Goal: Navigation & Orientation: Find specific page/section

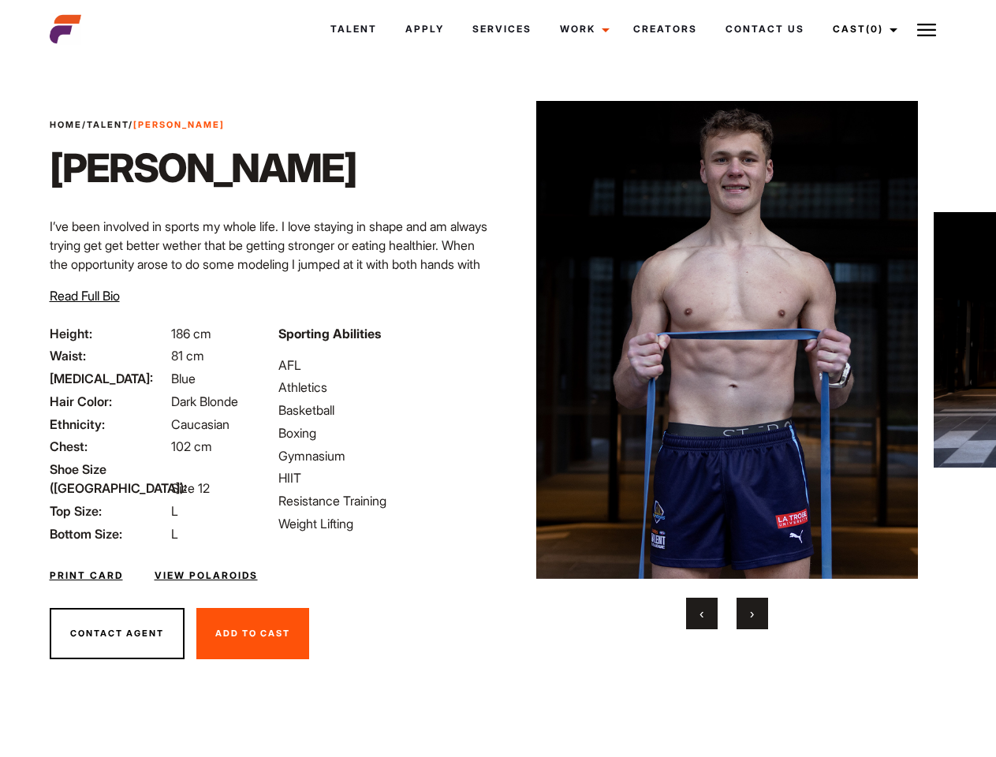
click at [861, 29] on link "Cast (0)" at bounding box center [863, 29] width 88 height 43
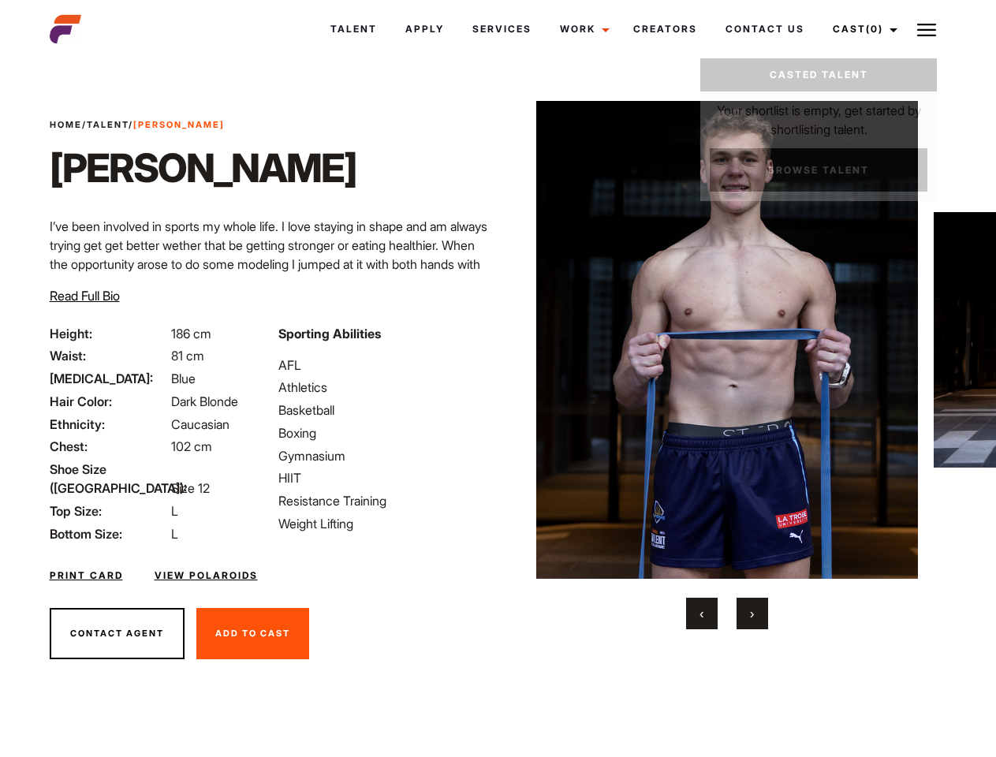
click at [927, 29] on img at bounding box center [926, 30] width 19 height 19
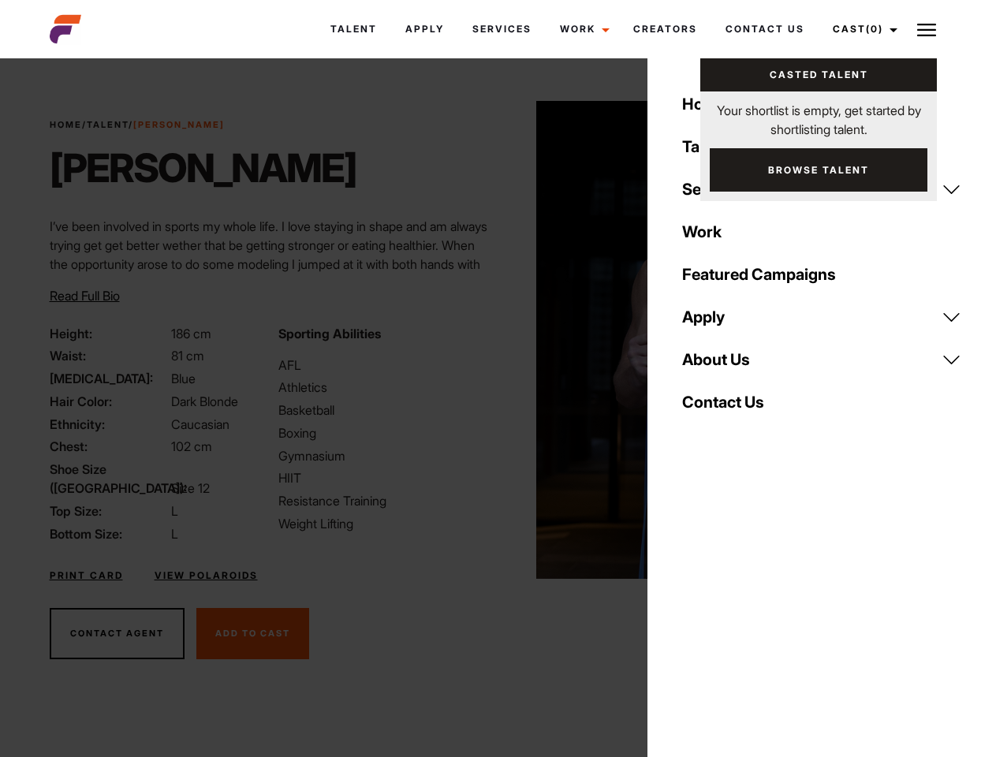
click at [726, 365] on img at bounding box center [727, 340] width 383 height 478
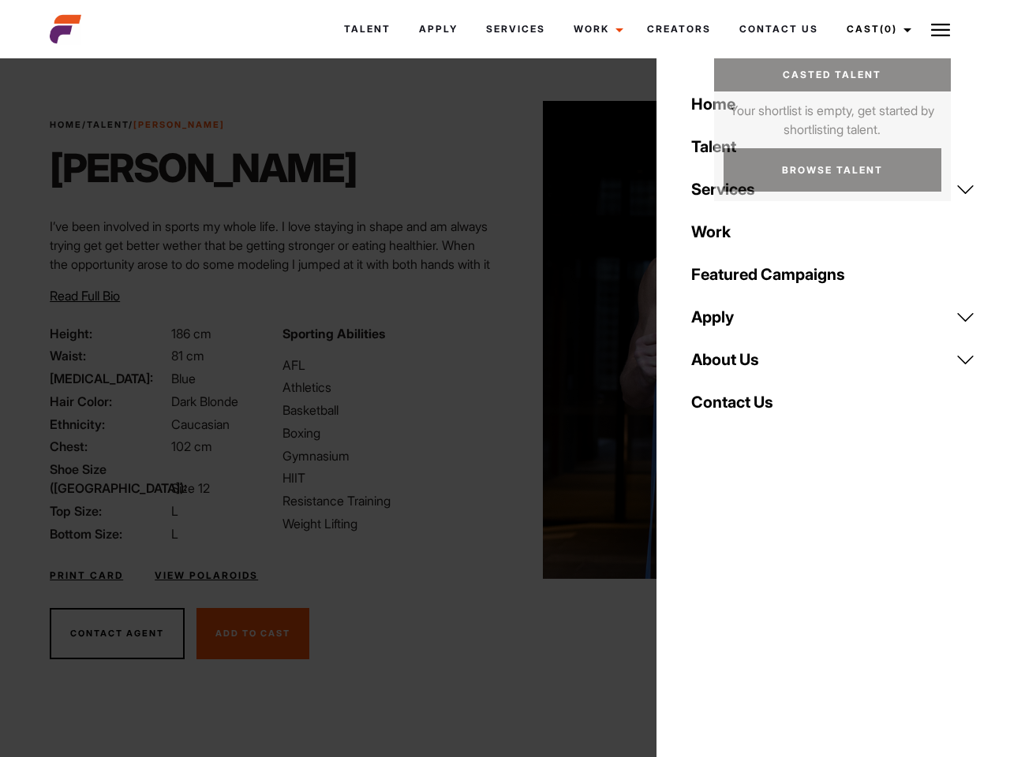
click at [498, 340] on div "Sporting Abilities AFL Athletics Basketball Boxing Gymnasium HIIT Resistance Tr…" at bounding box center [389, 433] width 232 height 219
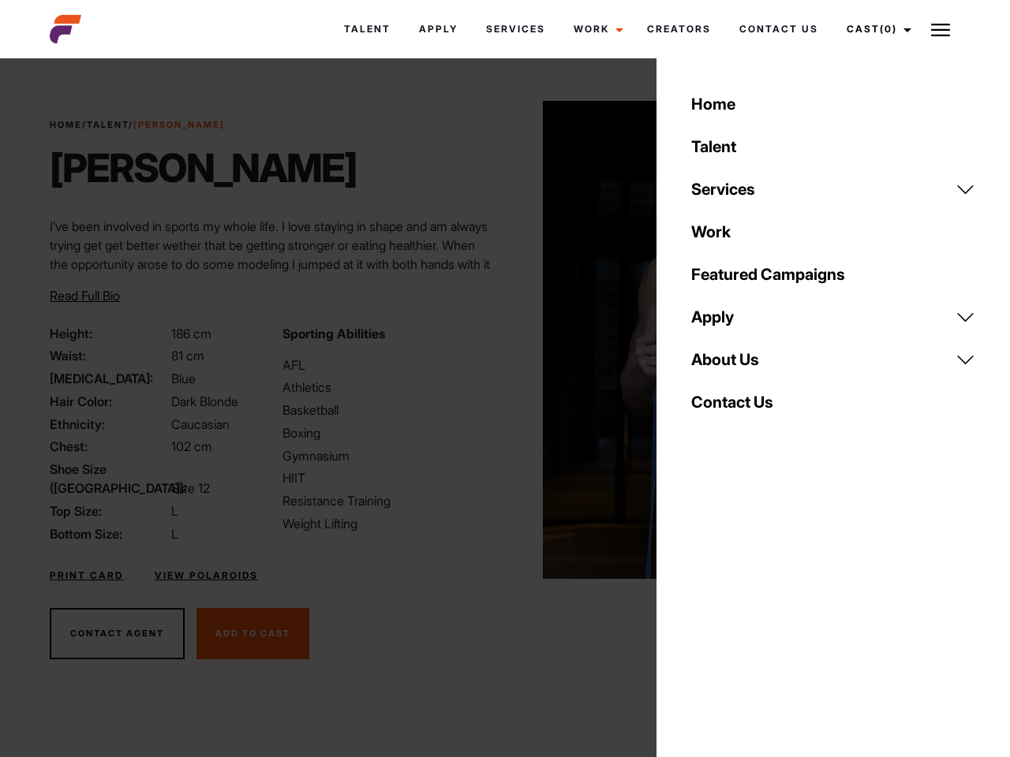
click at [702, 614] on div "Home Talent Services Talent Casting Photography Videography Creative Hair and M…" at bounding box center [832, 378] width 353 height 757
click at [752, 614] on div "Home Talent Services Talent Casting Photography Videography Creative Hair and M…" at bounding box center [832, 378] width 353 height 757
